Goal: Task Accomplishment & Management: Use online tool/utility

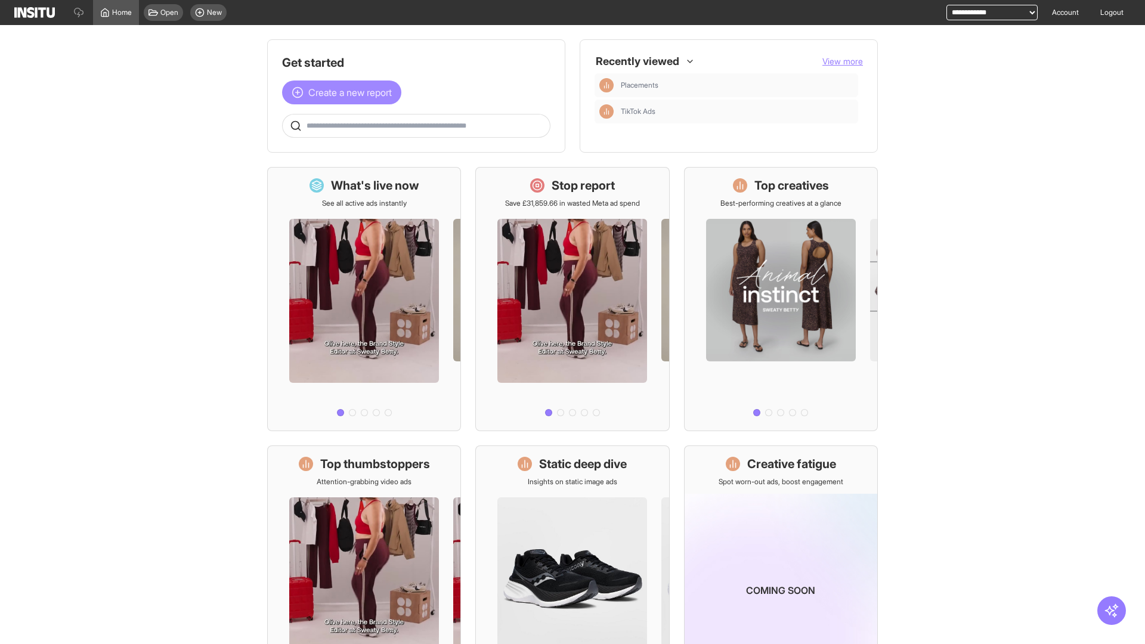
click at [345, 92] on span "Create a new report" at bounding box center [349, 92] width 83 height 14
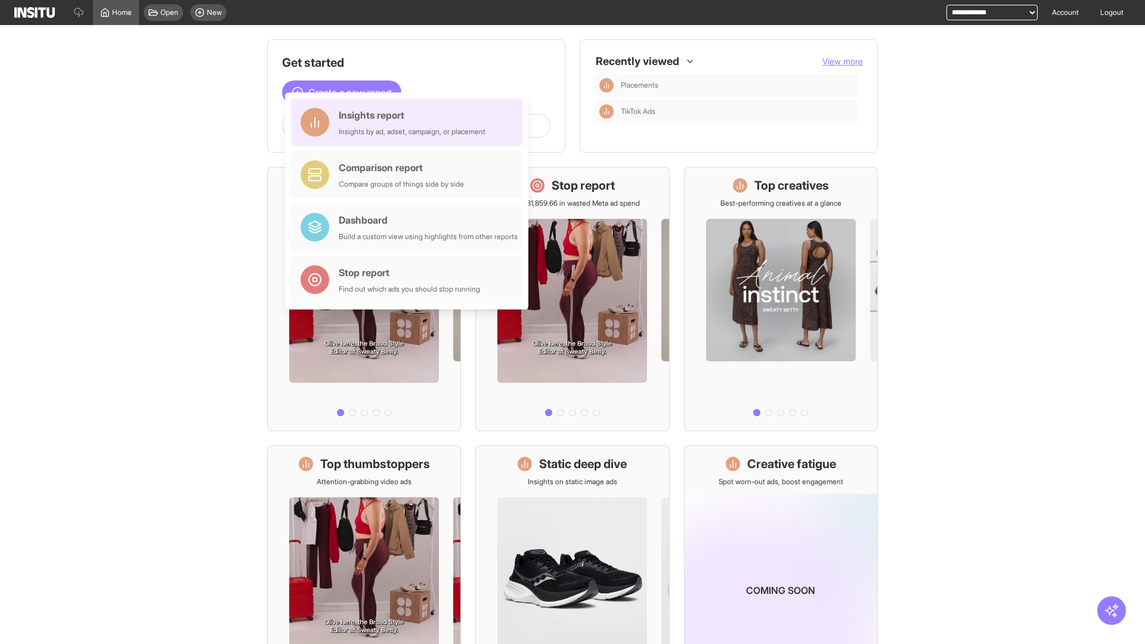
click at [410, 122] on div "Insights report Insights by ad, adset, campaign, or placement" at bounding box center [412, 122] width 147 height 29
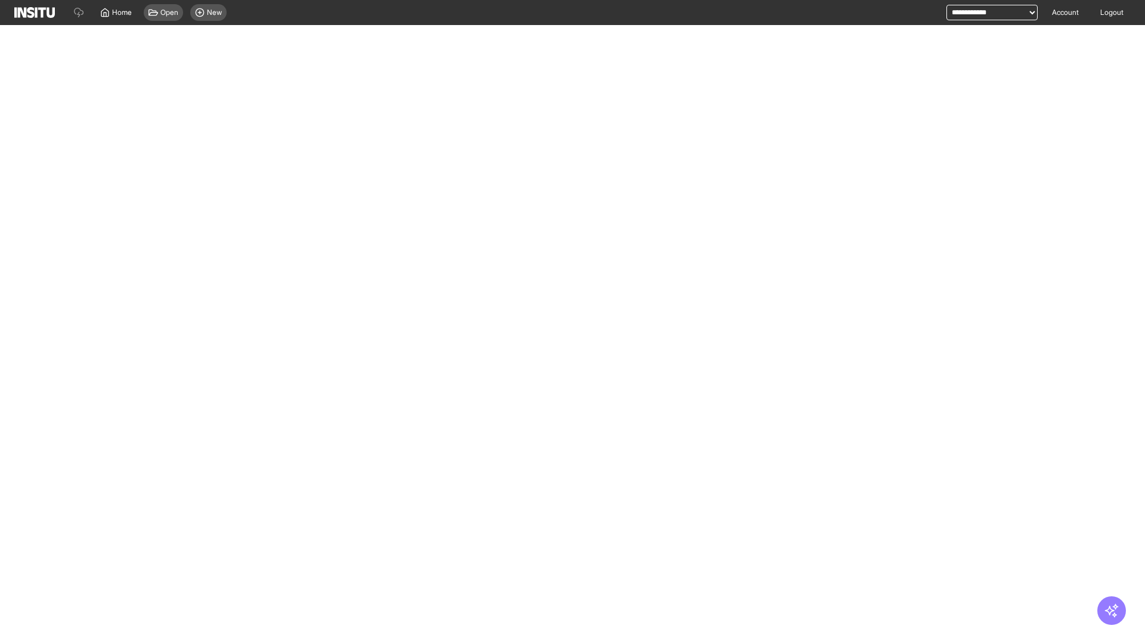
select select "**"
